Goal: Check status: Check status

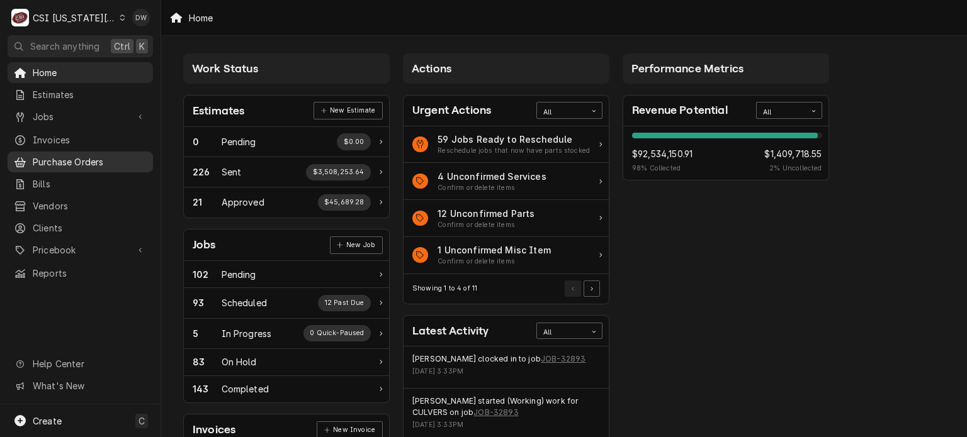
click at [60, 161] on span "Purchase Orders" at bounding box center [90, 161] width 114 height 13
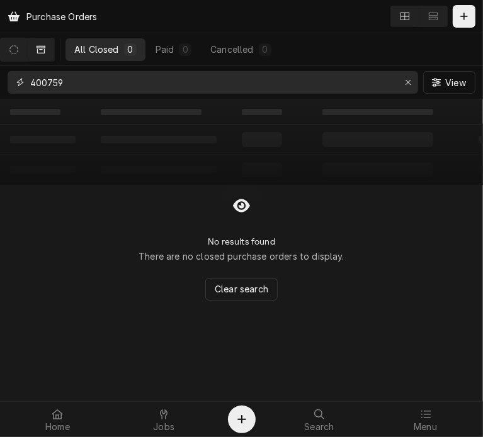
drag, startPoint x: 75, startPoint y: 73, endPoint x: -23, endPoint y: 67, distance: 97.8
click at [0, 67] on html "Purchase Orders All Closed 0 Paid 0 Cancelled 0 400759 View ‌ ‌ ‌ ‌ ‌ ‌ ‌ ‌ ‌ ‌…" at bounding box center [241, 218] width 483 height 437
type input "301313"
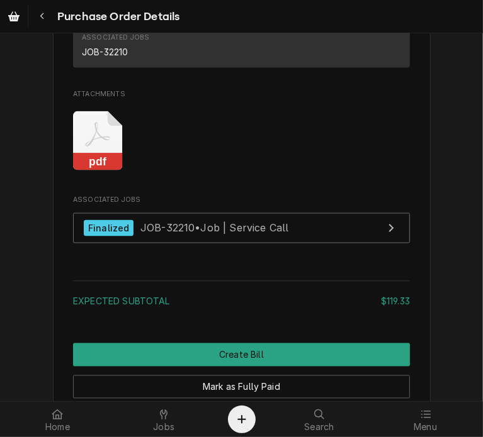
scroll to position [1096, 0]
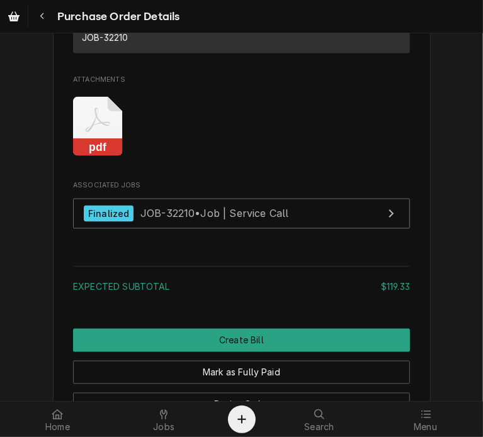
click at [86, 157] on rect "Attachments" at bounding box center [98, 148] width 50 height 18
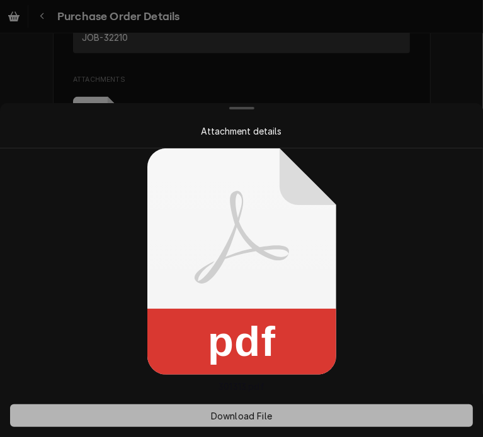
click at [248, 412] on span "Download File" at bounding box center [241, 416] width 66 height 13
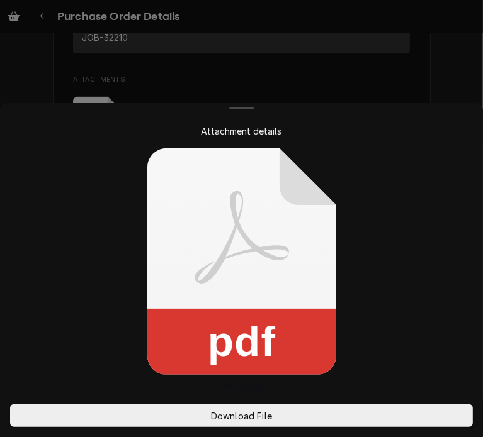
click at [431, 83] on div at bounding box center [241, 218] width 483 height 437
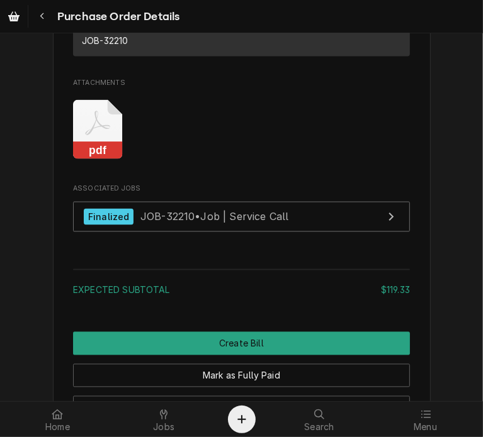
scroll to position [1112, 0]
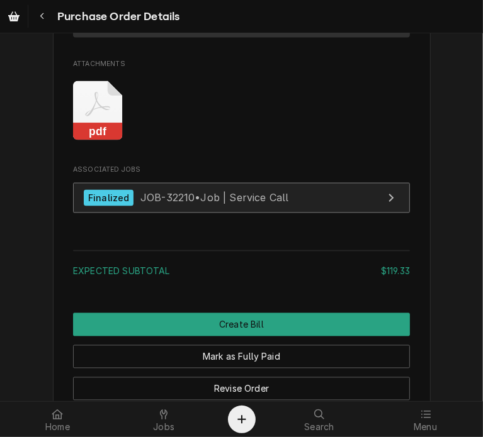
click at [167, 205] on span "JOB-32210 • Job | Service Call" at bounding box center [214, 198] width 149 height 13
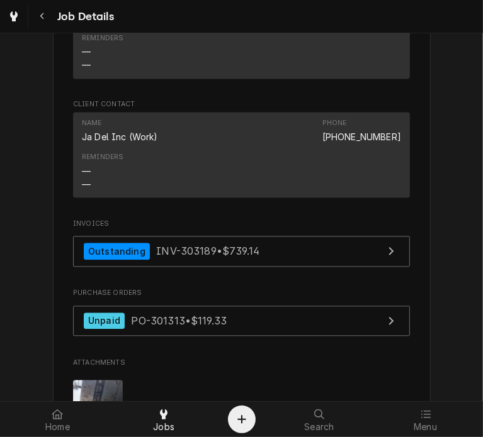
scroll to position [1310, 0]
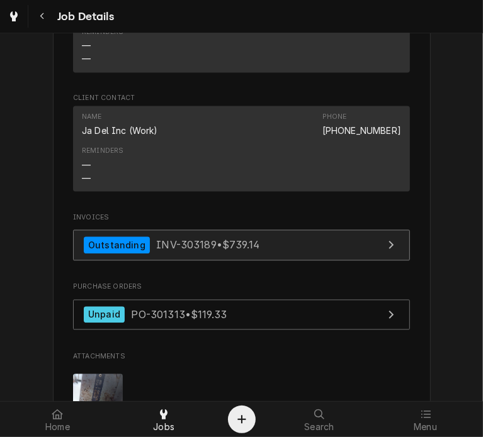
click at [99, 237] on div "Outstanding" at bounding box center [117, 245] width 66 height 17
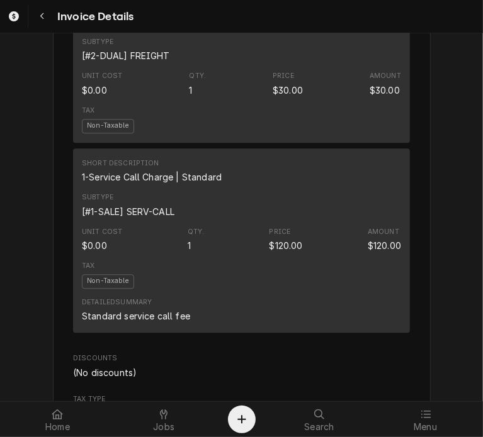
scroll to position [1450, 0]
